Goal: Transaction & Acquisition: Subscribe to service/newsletter

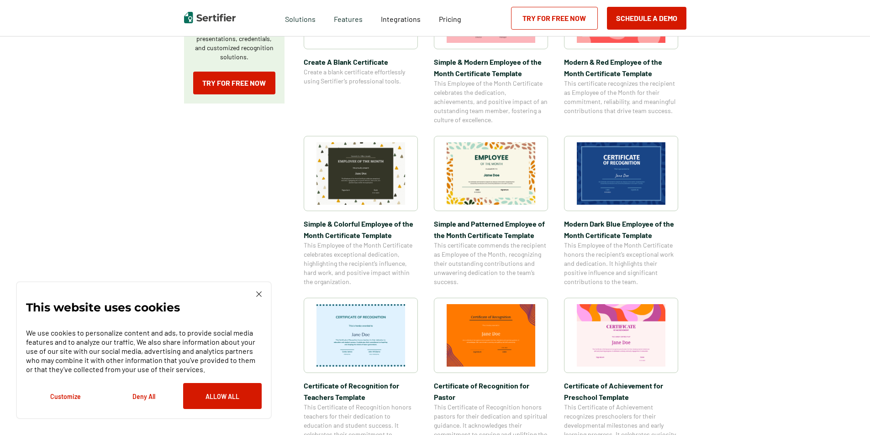
click at [633, 166] on img at bounding box center [620, 173] width 89 height 63
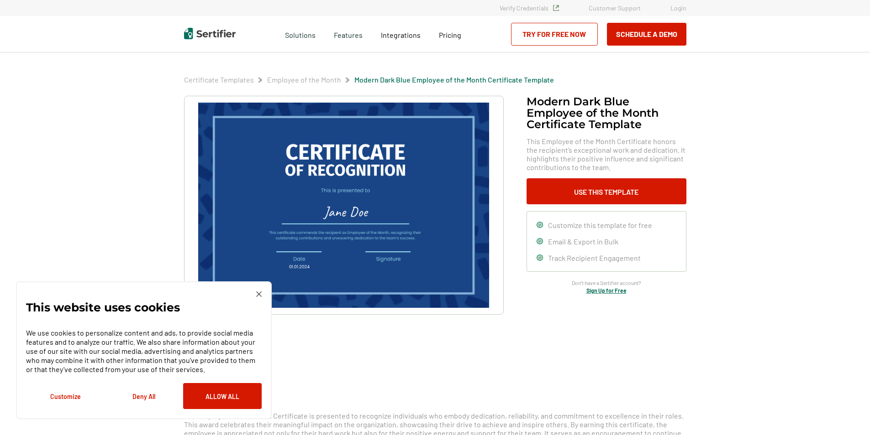
click at [260, 297] on img at bounding box center [258, 294] width 5 height 5
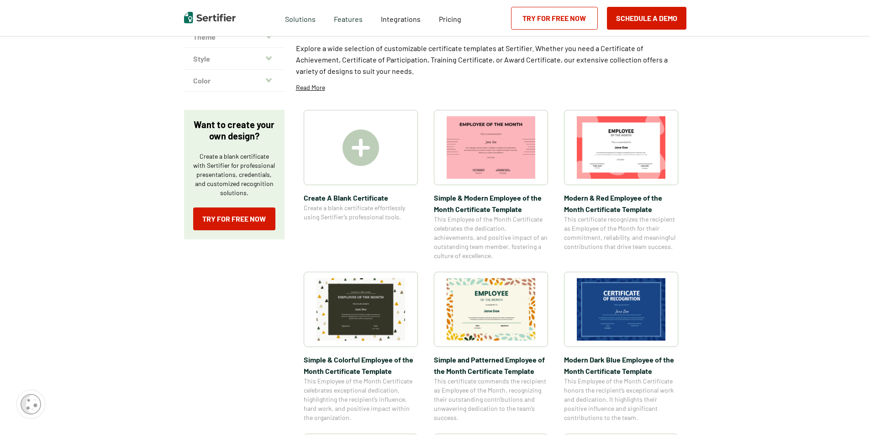
scroll to position [91, 0]
click at [362, 147] on img at bounding box center [360, 149] width 37 height 37
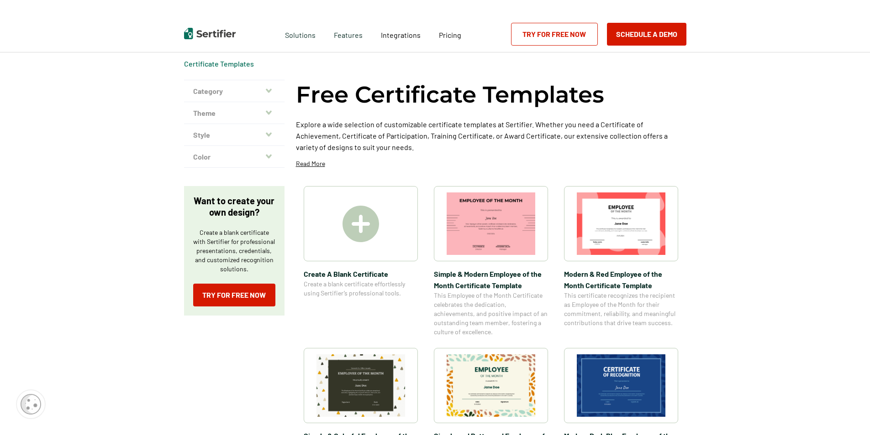
scroll to position [0, 0]
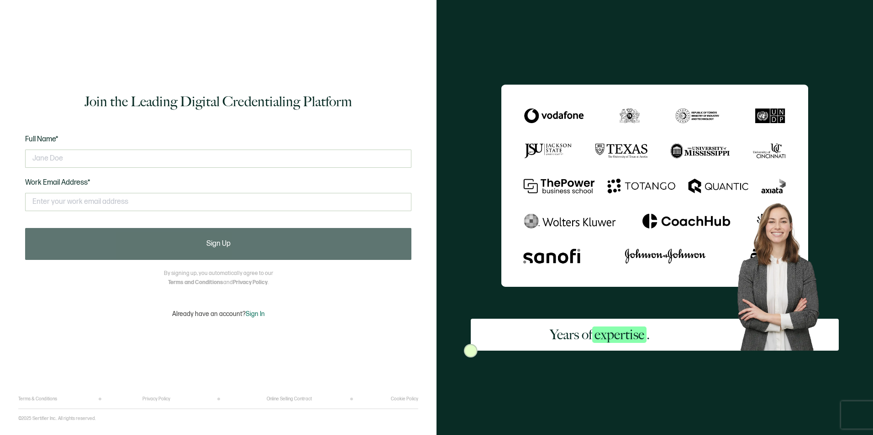
click at [362, 147] on div at bounding box center [218, 158] width 386 height 27
click at [358, 158] on input "text" at bounding box center [218, 159] width 386 height 18
type input "[PERSON_NAME]"
type input "[PERSON_NAME][EMAIL_ADDRESS][PERSON_NAME][DOMAIN_NAME]"
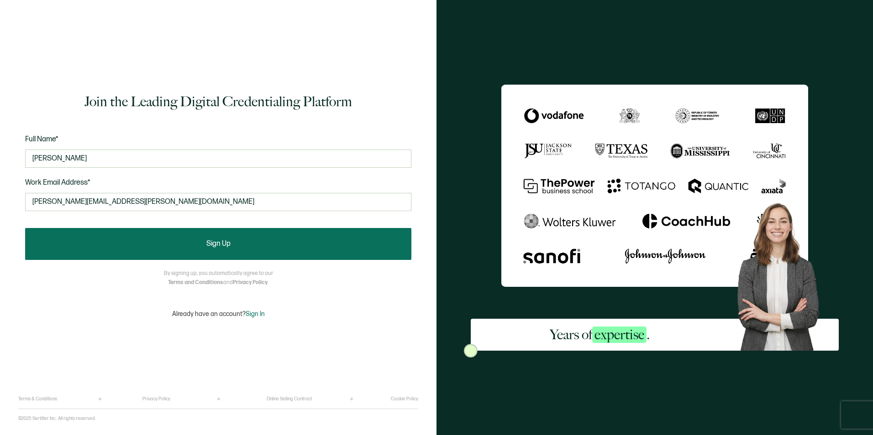
click at [220, 245] on span "Sign Up" at bounding box center [218, 244] width 24 height 7
